Goal: Task Accomplishment & Management: Complete application form

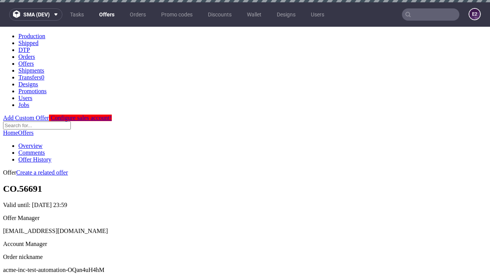
scroll to position [2, 0]
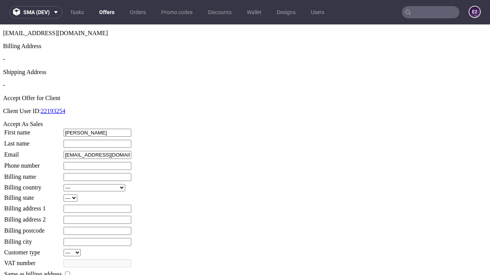
type input "Barry"
type input "Upton"
type input "1509813888"
type input "Gerda_Steuber"
select select "13"
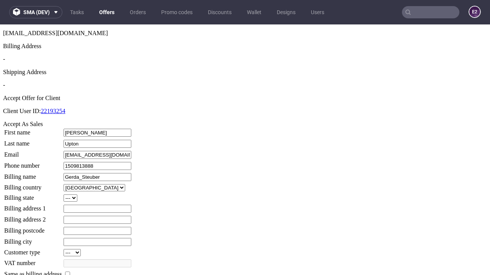
type input "Gerda_Steuber"
select select "132"
type input "5 Roman Way"
type input "GP41 1TT"
type input "Mills Bridge"
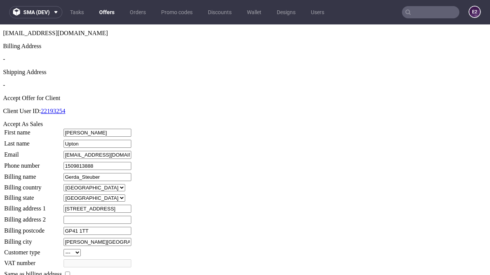
click at [70, 272] on input "checkbox" at bounding box center [67, 274] width 5 height 5
checkbox input "true"
type input "Gerda_Steuber"
select select "13"
type input "5 Roman Way"
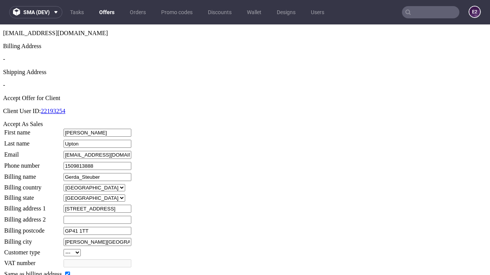
type input "GP41 1TT"
type input "Mills Bridge"
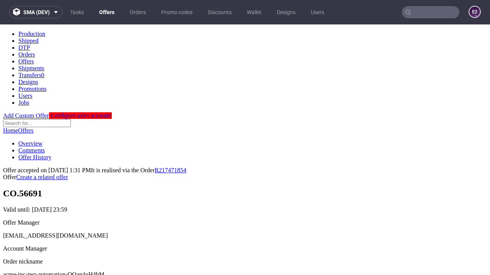
scroll to position [0, 0]
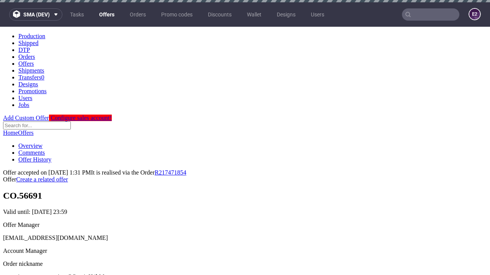
type input "[DATE]"
select select "12214305"
type input "In progress..."
